Goal: Task Accomplishment & Management: Complete application form

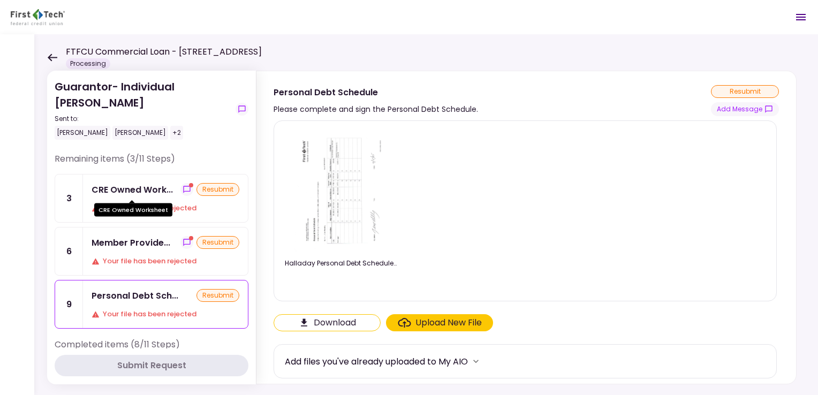
click at [165, 191] on div "CRE Owned Work..." at bounding box center [132, 189] width 81 height 13
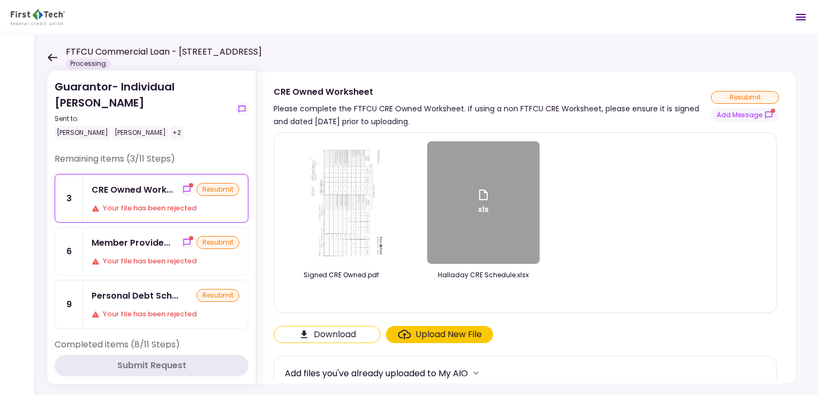
click at [424, 337] on div "Upload New File" at bounding box center [448, 334] width 66 height 13
click at [0, 0] on input "Upload New File" at bounding box center [0, 0] width 0 height 0
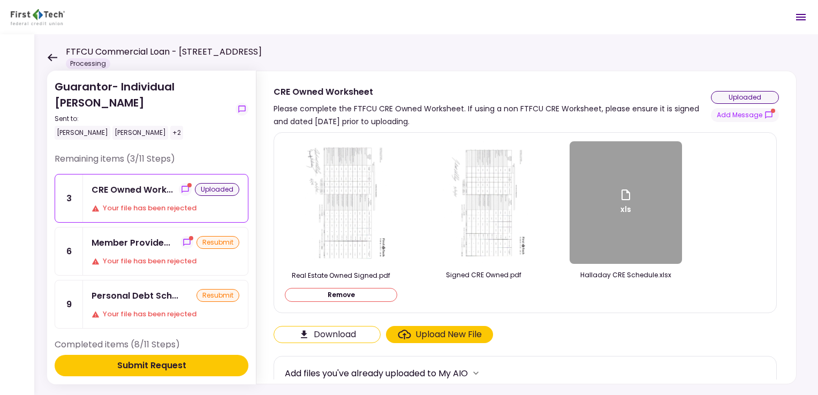
click at [496, 294] on div at bounding box center [483, 295] width 112 height 14
click at [150, 243] on div "Member Provide..." at bounding box center [131, 242] width 79 height 13
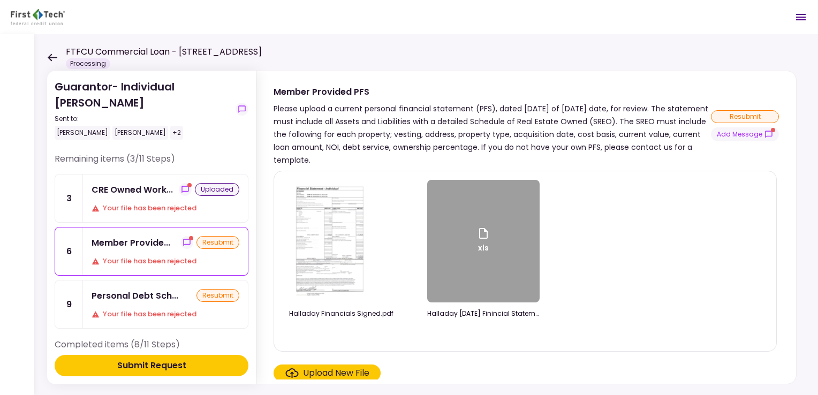
click at [330, 376] on div "Upload New File" at bounding box center [336, 373] width 66 height 13
click at [0, 0] on input "Upload New File" at bounding box center [0, 0] width 0 height 0
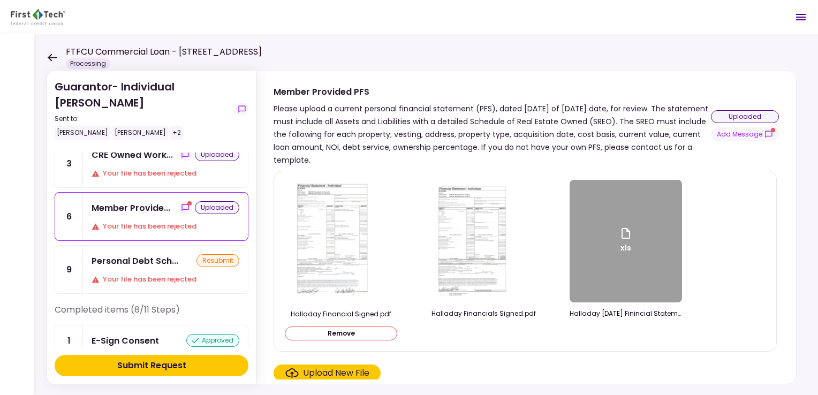
scroll to position [54, 0]
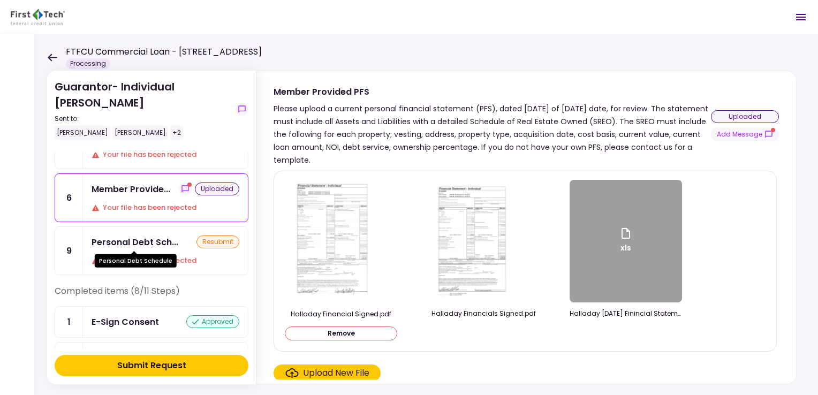
click at [143, 246] on div "Personal Debt Sch..." at bounding box center [135, 242] width 87 height 13
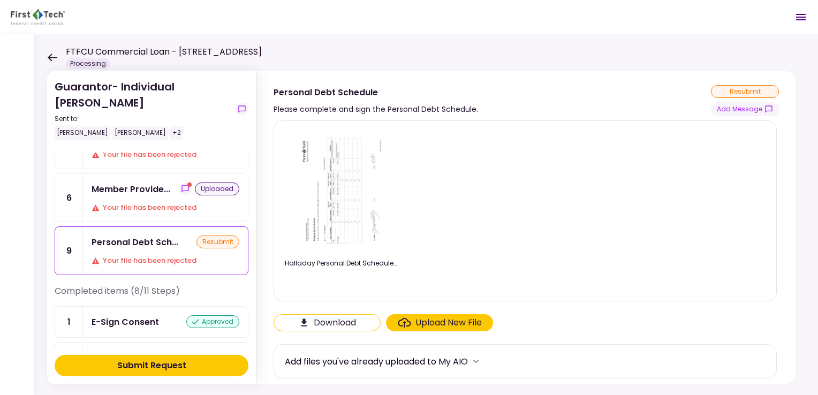
click at [424, 324] on div "Upload New File" at bounding box center [448, 322] width 66 height 13
click at [0, 0] on input "Upload New File" at bounding box center [0, 0] width 0 height 0
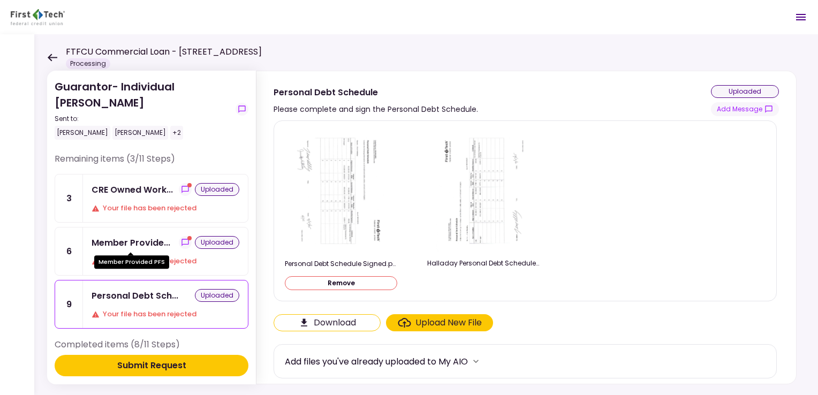
click at [119, 246] on div "Member Provide..." at bounding box center [131, 242] width 79 height 13
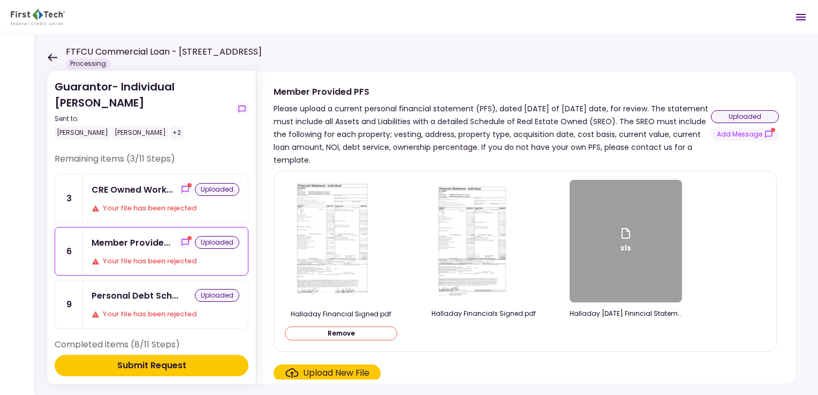
click at [335, 374] on div "Upload New File" at bounding box center [336, 373] width 66 height 13
click at [0, 0] on input "Upload New File" at bounding box center [0, 0] width 0 height 0
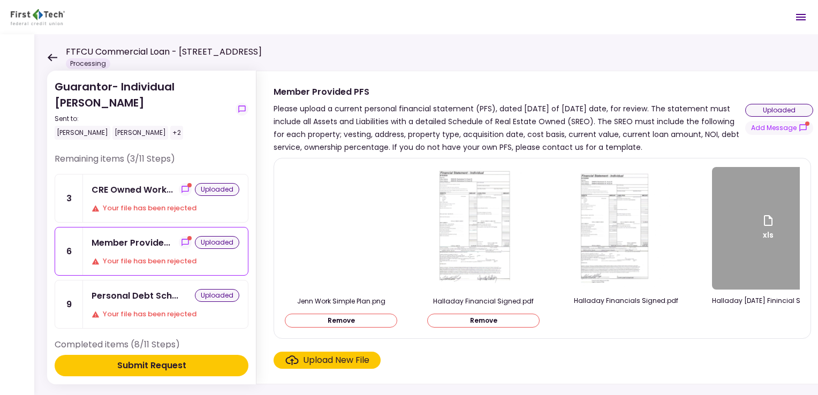
click at [341, 229] on img at bounding box center [341, 229] width 0 height 0
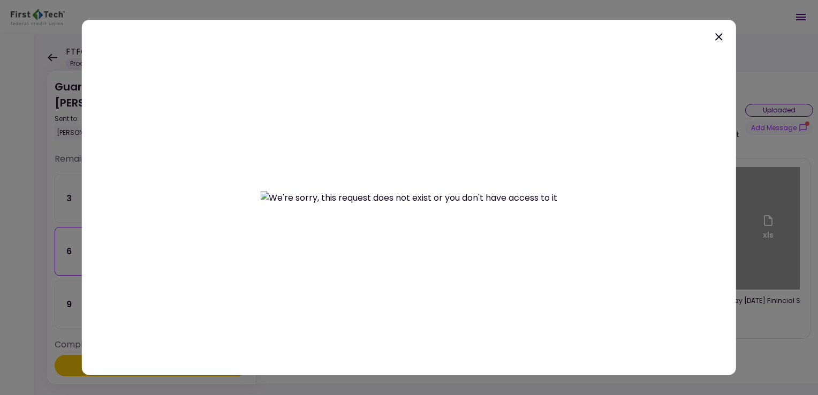
click at [722, 33] on icon at bounding box center [719, 37] width 13 height 13
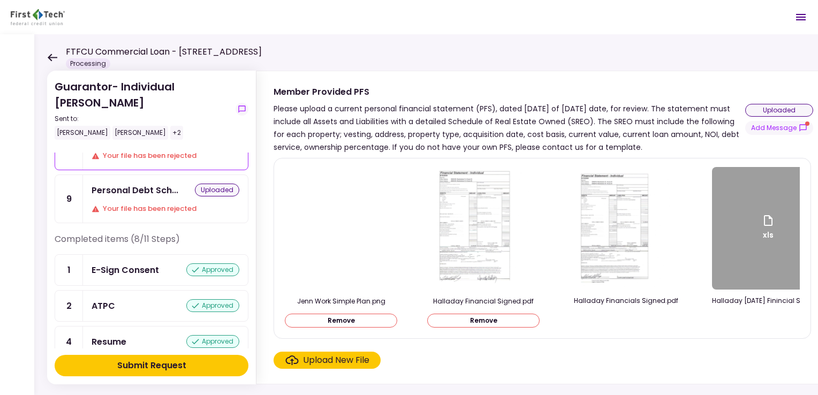
scroll to position [107, 0]
click at [161, 365] on div "Submit Request" at bounding box center [151, 365] width 69 height 13
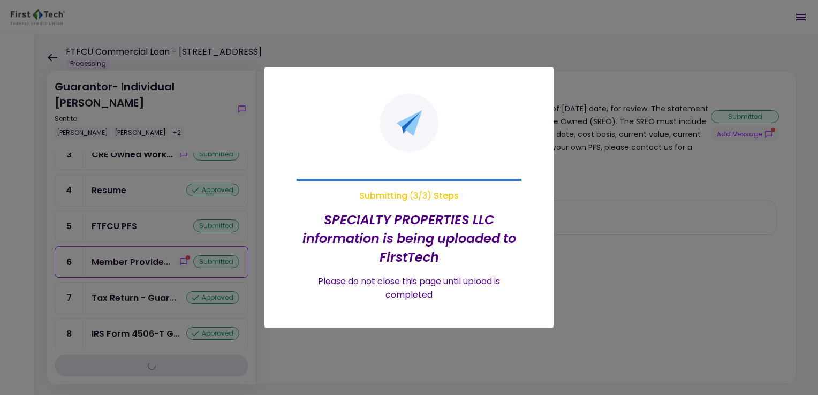
scroll to position [0, 0]
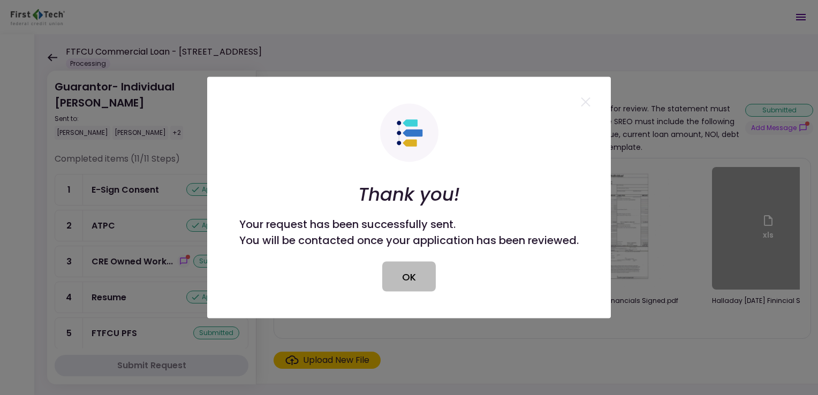
click at [398, 275] on button "OK" at bounding box center [409, 277] width 54 height 30
